Goal: Entertainment & Leisure: Consume media (video, audio)

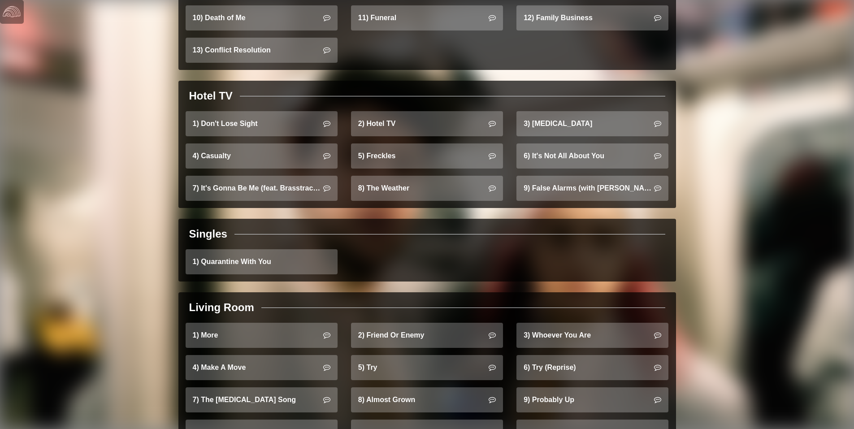
scroll to position [784, 0]
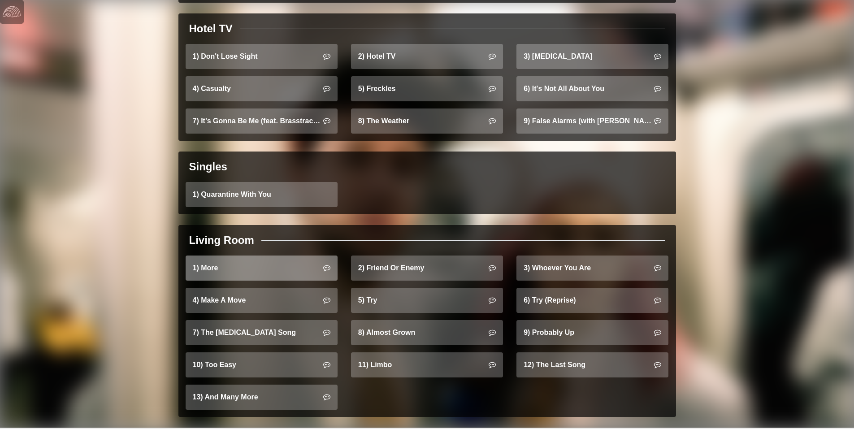
click at [259, 263] on link "1) More" at bounding box center [262, 268] width 152 height 25
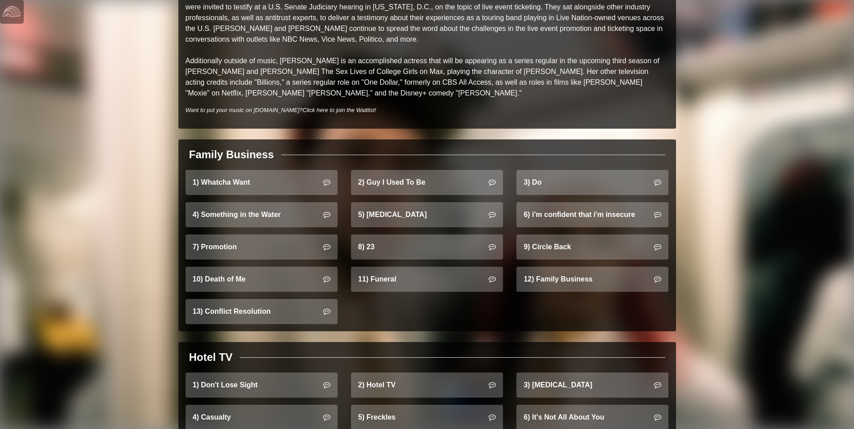
scroll to position [470, 0]
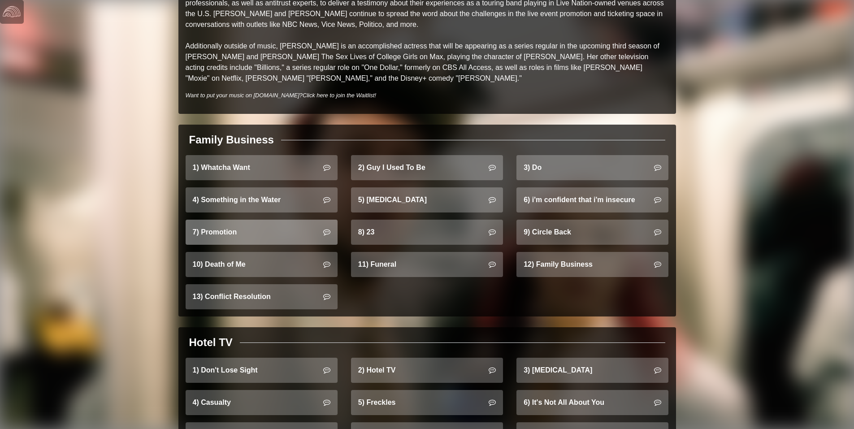
click at [297, 226] on link "7) Promotion" at bounding box center [262, 232] width 152 height 25
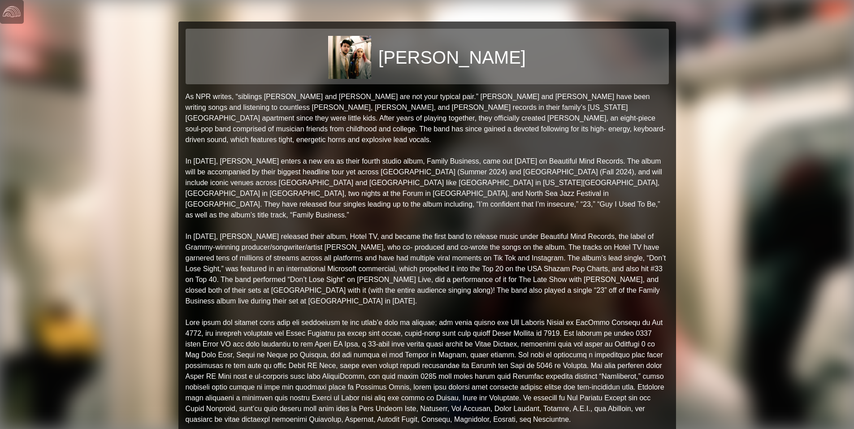
scroll to position [470, 0]
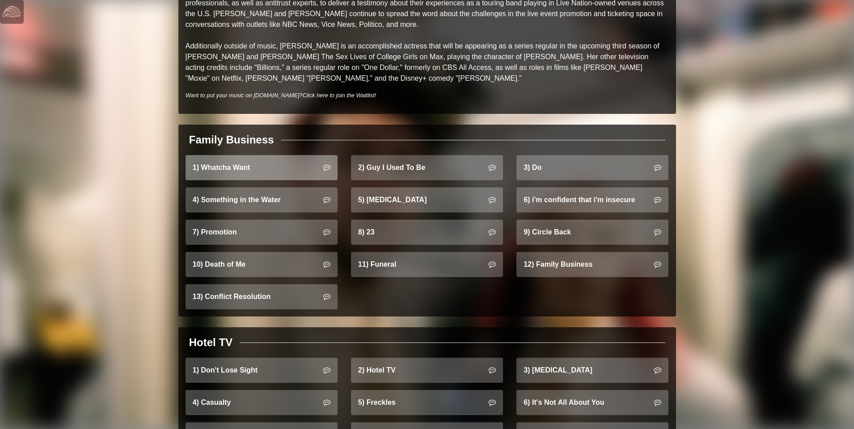
click at [229, 155] on link "1) Whatcha Want" at bounding box center [262, 167] width 152 height 25
